Goal: Information Seeking & Learning: Learn about a topic

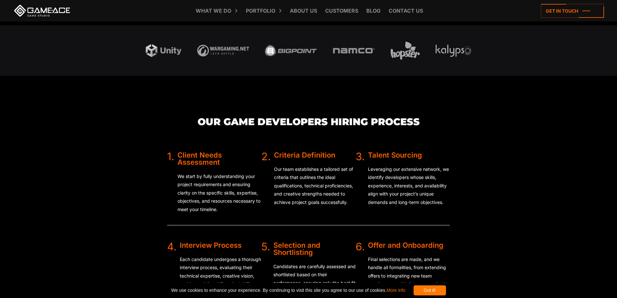
scroll to position [1587, 0]
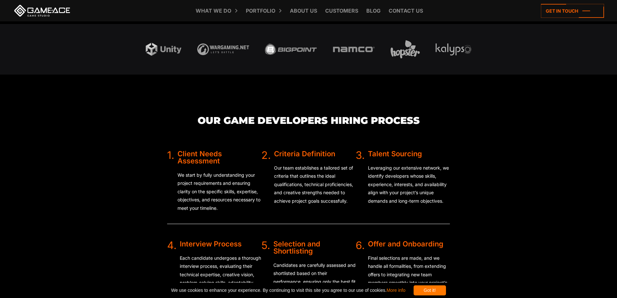
click at [146, 116] on div "Our Game Developers Hiring Process 1. Client Needs Assessment We start by fully…" at bounding box center [308, 234] width 345 height 321
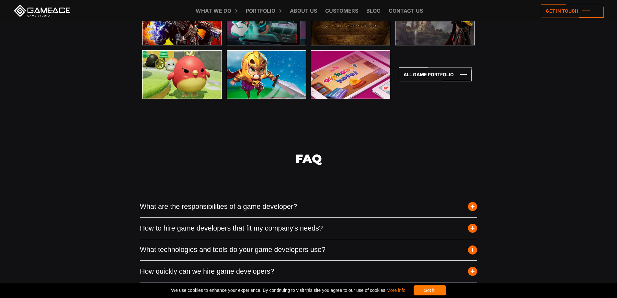
scroll to position [2397, 0]
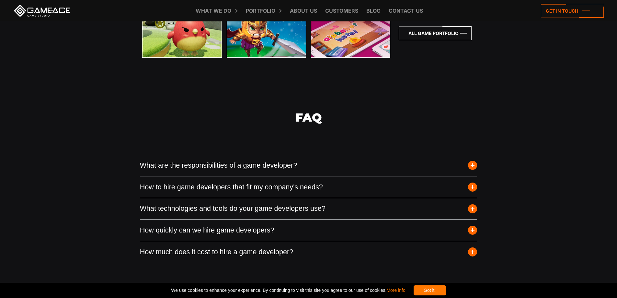
click at [407, 34] on icon at bounding box center [435, 33] width 73 height 14
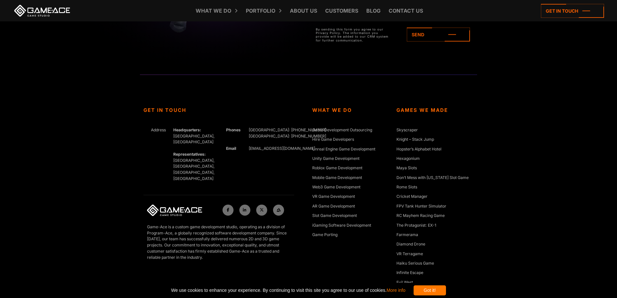
scroll to position [2460, 0]
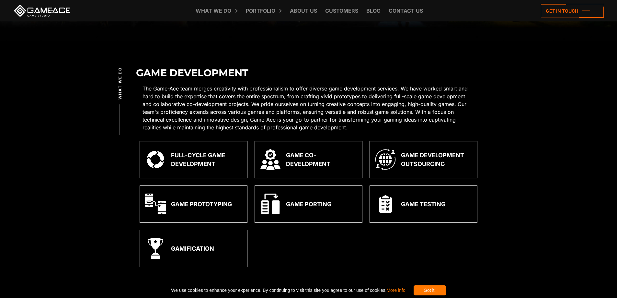
scroll to position [194, 0]
